Goal: Check status: Check status

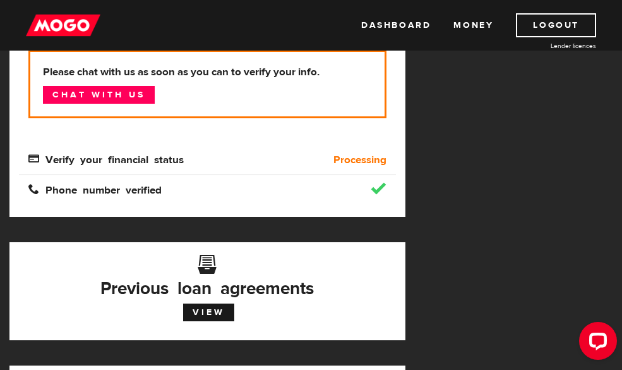
scroll to position [303, 0]
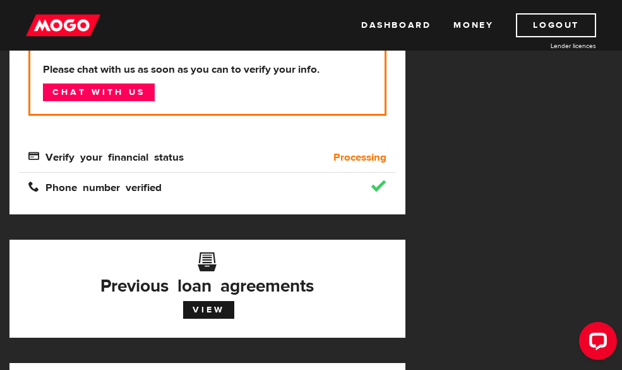
click at [146, 153] on span "Verify your financial status" at bounding box center [105, 155] width 155 height 11
click at [119, 89] on link "Chat with us" at bounding box center [99, 92] width 112 height 18
click at [553, 63] on div "MogoMoney Your MogoMoney application Expired Your MogoMoney credit decision has…" at bounding box center [311, 262] width 622 height 855
click at [553, 30] on link "Logout" at bounding box center [556, 25] width 80 height 24
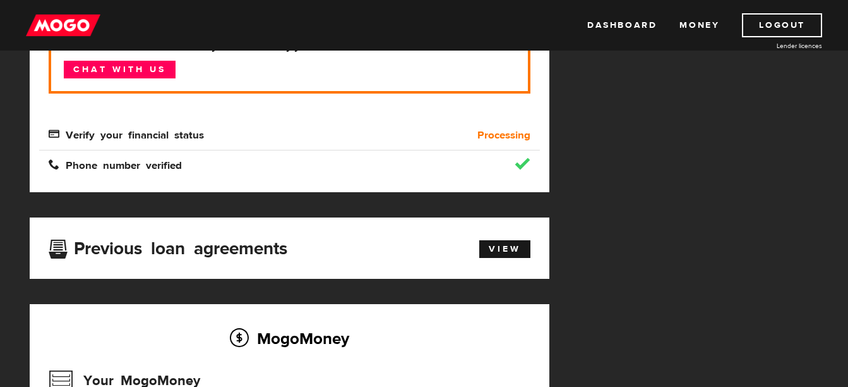
scroll to position [253, 0]
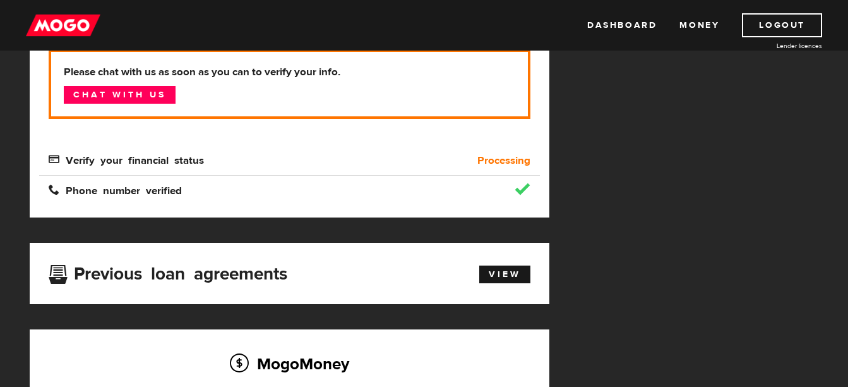
click at [131, 157] on span "Verify your financial status" at bounding box center [126, 159] width 155 height 11
click at [55, 154] on div "Verify your financial status" at bounding box center [227, 160] width 376 height 15
click at [500, 162] on b "Processing" at bounding box center [504, 160] width 53 height 15
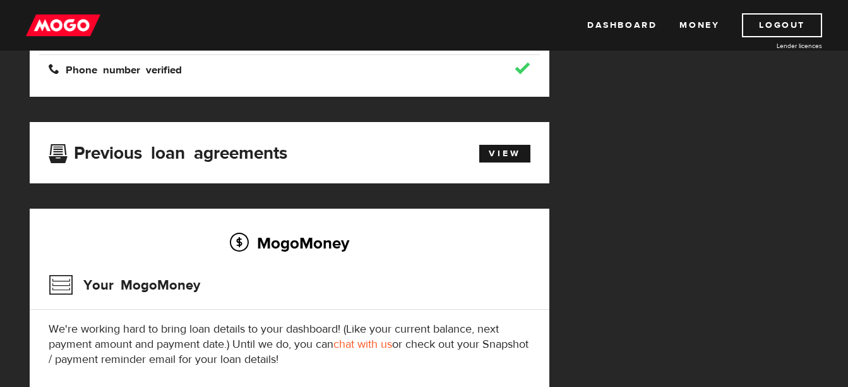
scroll to position [375, 0]
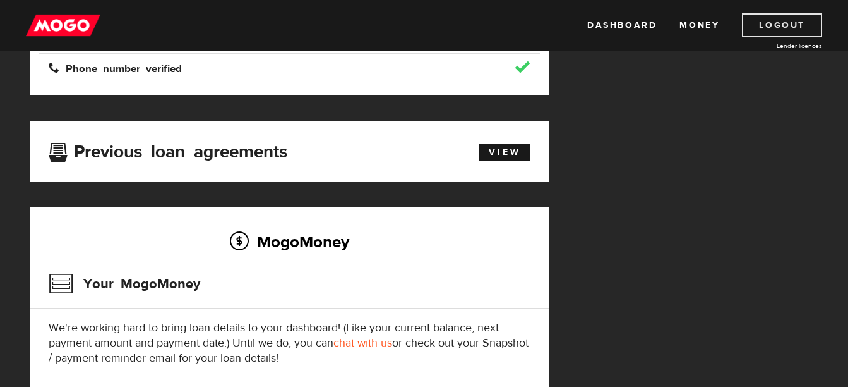
click at [631, 21] on link "Logout" at bounding box center [782, 25] width 80 height 24
